Goal: Task Accomplishment & Management: Complete application form

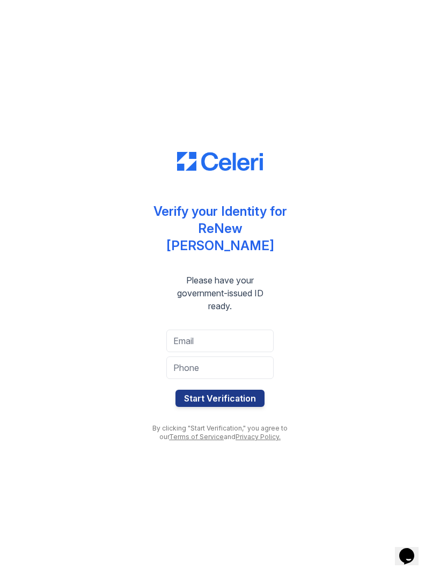
click at [437, 261] on div "Verify your Identity for ReNew [PERSON_NAME] Please have your government-issued…" at bounding box center [220, 288] width 440 height 576
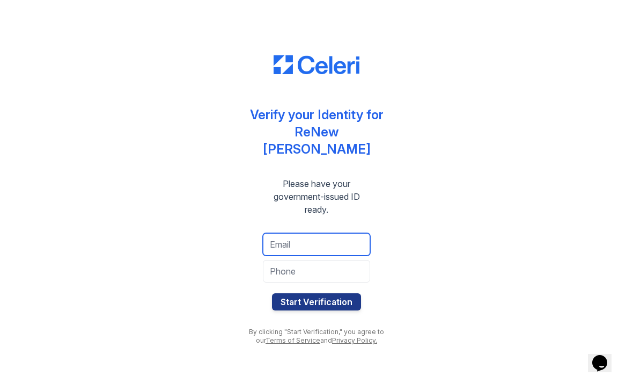
click at [341, 241] on input "email" at bounding box center [316, 244] width 107 height 23
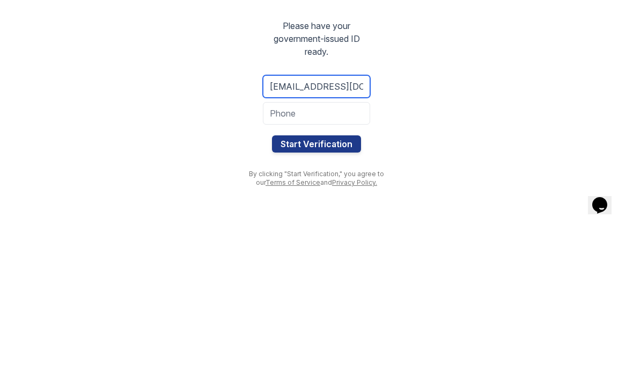
type input "[EMAIL_ADDRESS][DOMAIN_NAME]"
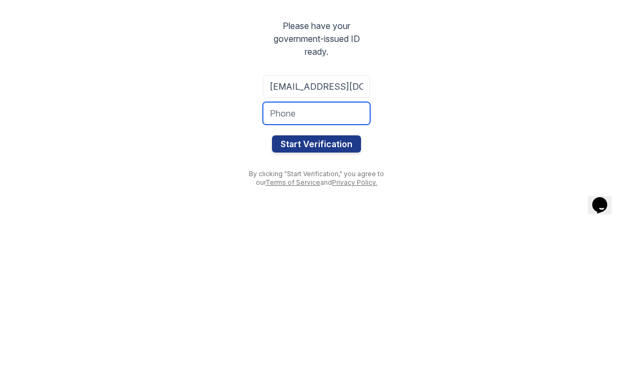
click at [335, 260] on input "tel" at bounding box center [316, 271] width 107 height 23
type input "5714490445"
click at [347, 293] on button "Start Verification" at bounding box center [316, 301] width 89 height 17
